Goal: Information Seeking & Learning: Understand process/instructions

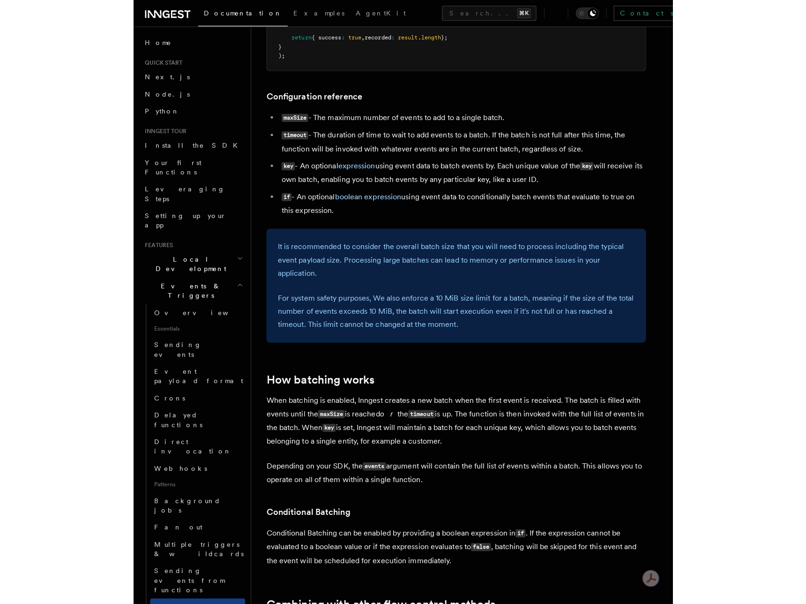
scroll to position [474, 0]
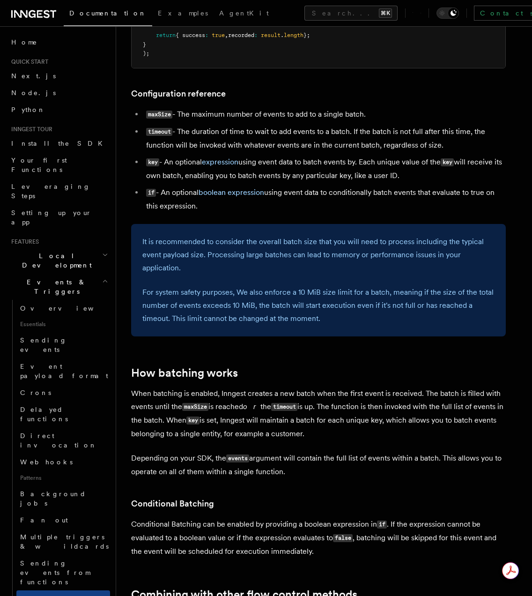
click at [232, 407] on p "When batching is enabled, Inngest creates a new batch when the first event is r…" at bounding box center [318, 413] width 375 height 53
click at [231, 417] on p "When batching is enabled, Inngest creates a new batch when the first event is r…" at bounding box center [318, 413] width 375 height 53
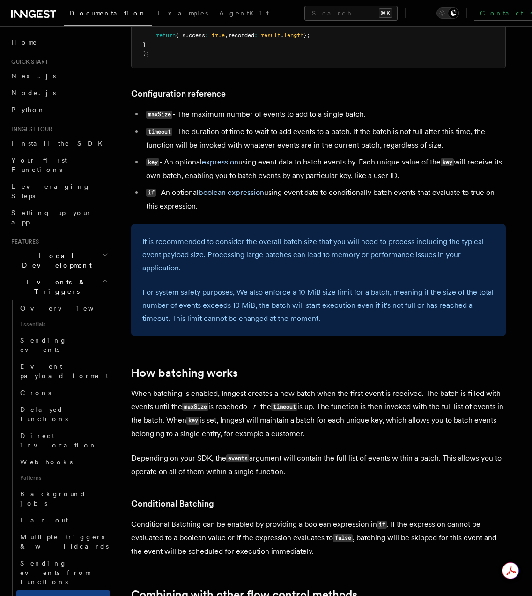
click at [231, 404] on p "When batching is enabled, Inngest creates a new batch when the first event is r…" at bounding box center [318, 413] width 375 height 53
